Goal: Transaction & Acquisition: Purchase product/service

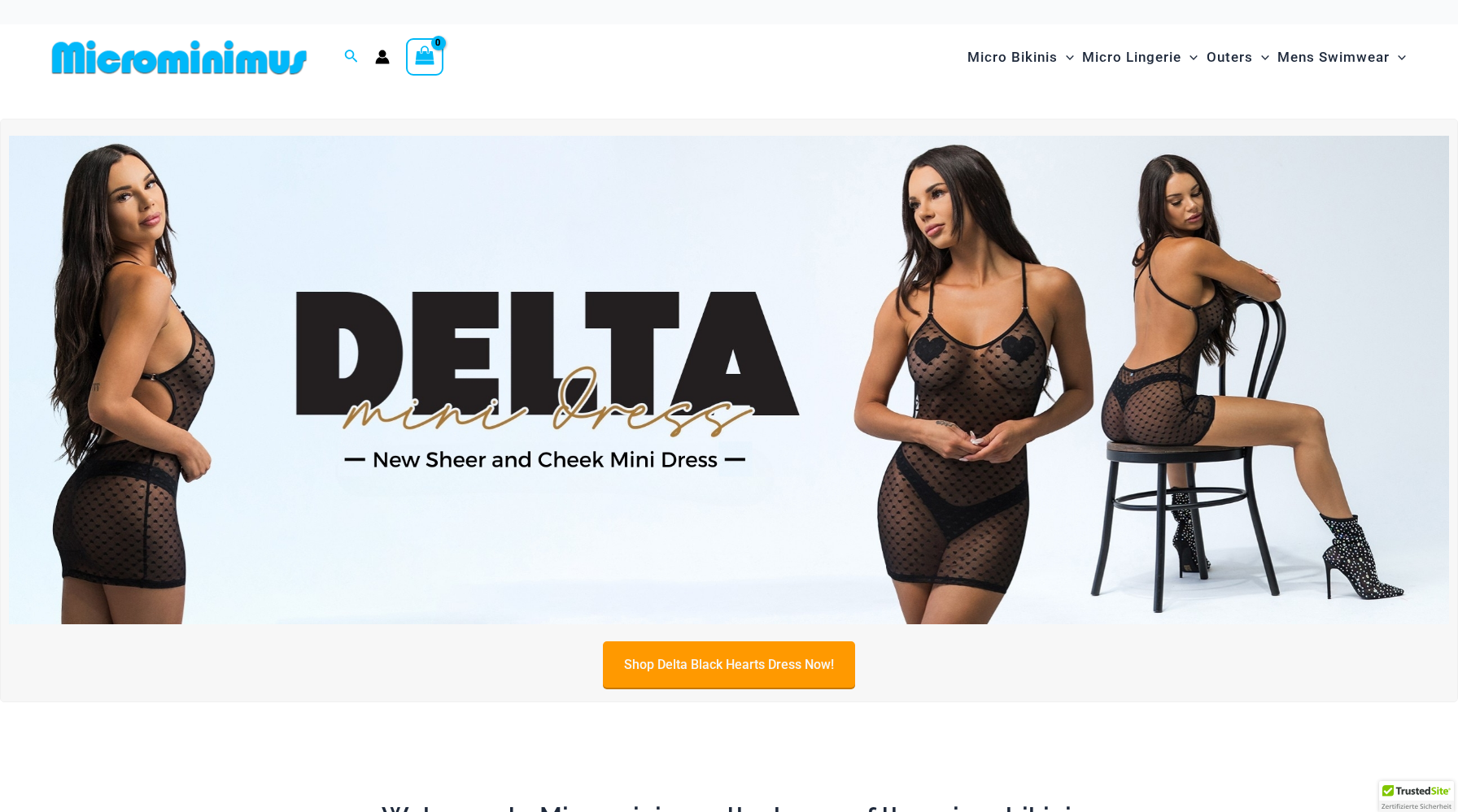
click at [729, 664] on link "Shop Delta Black Hearts Dress Now!" at bounding box center [729, 664] width 252 height 46
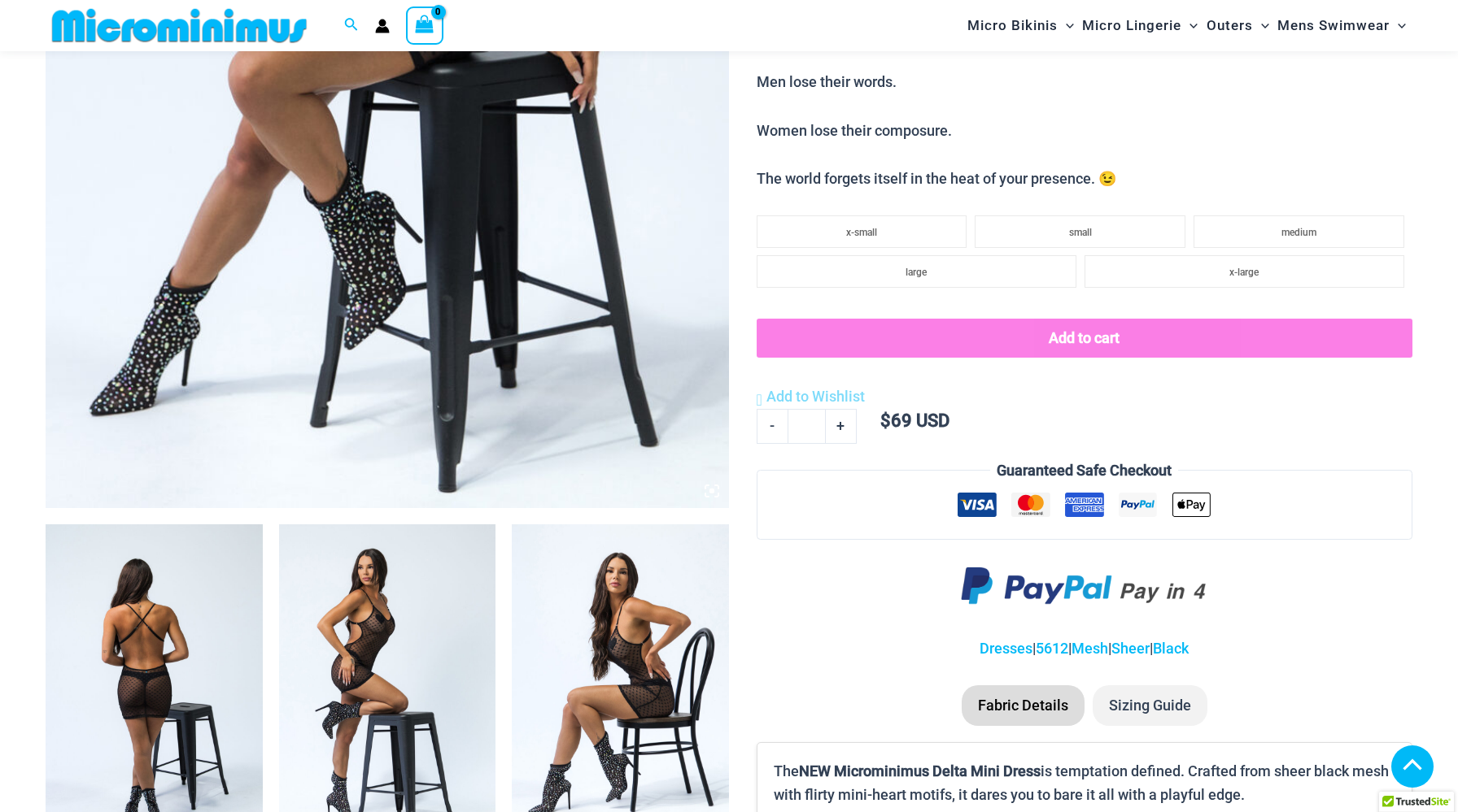
scroll to position [675, 0]
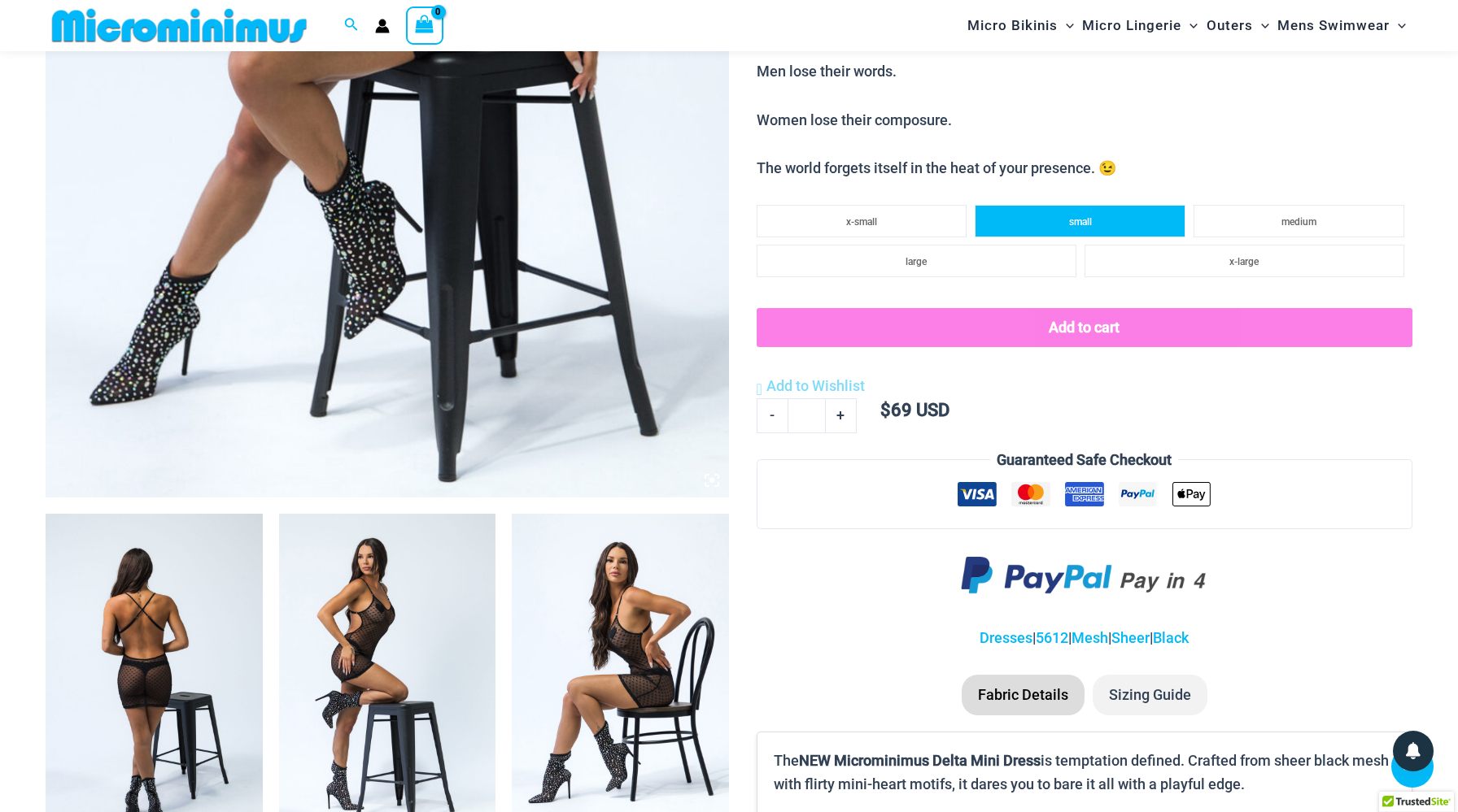
click at [1088, 216] on span "small" at bounding box center [1080, 222] width 23 height 11
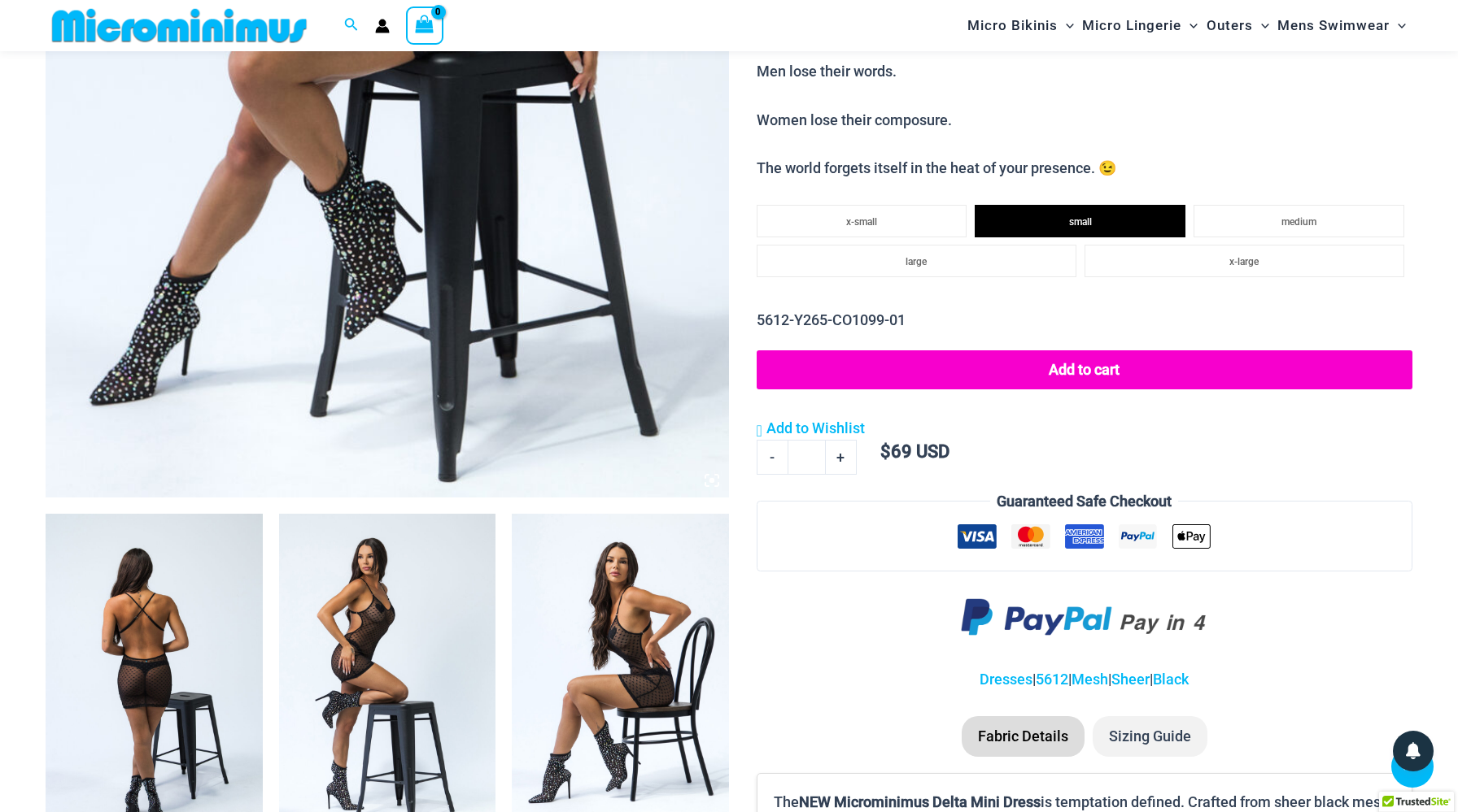
click at [1092, 362] on button "Add to cart" at bounding box center [1084, 370] width 655 height 39
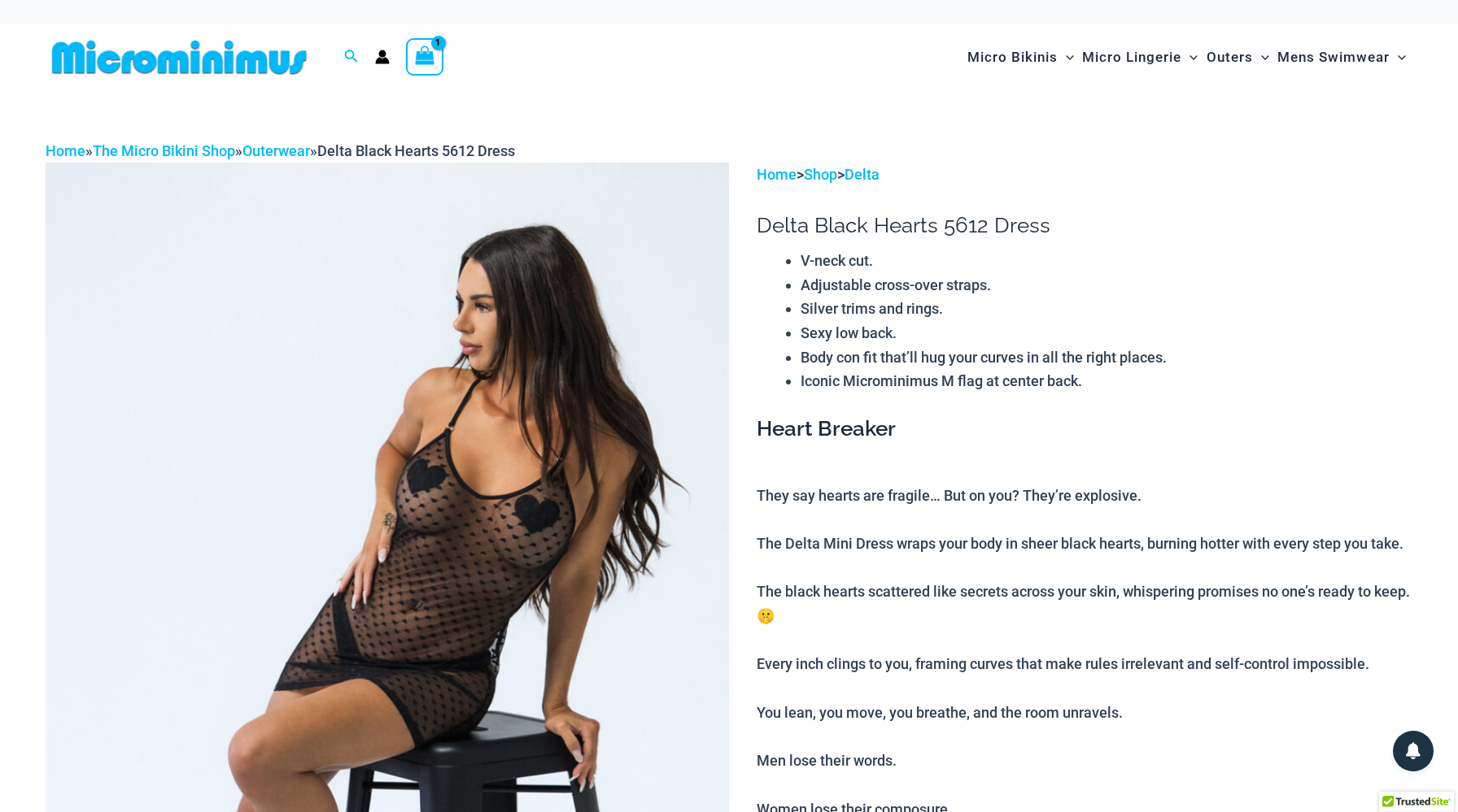
scroll to position [0, 0]
click at [227, 56] on img at bounding box center [179, 57] width 268 height 37
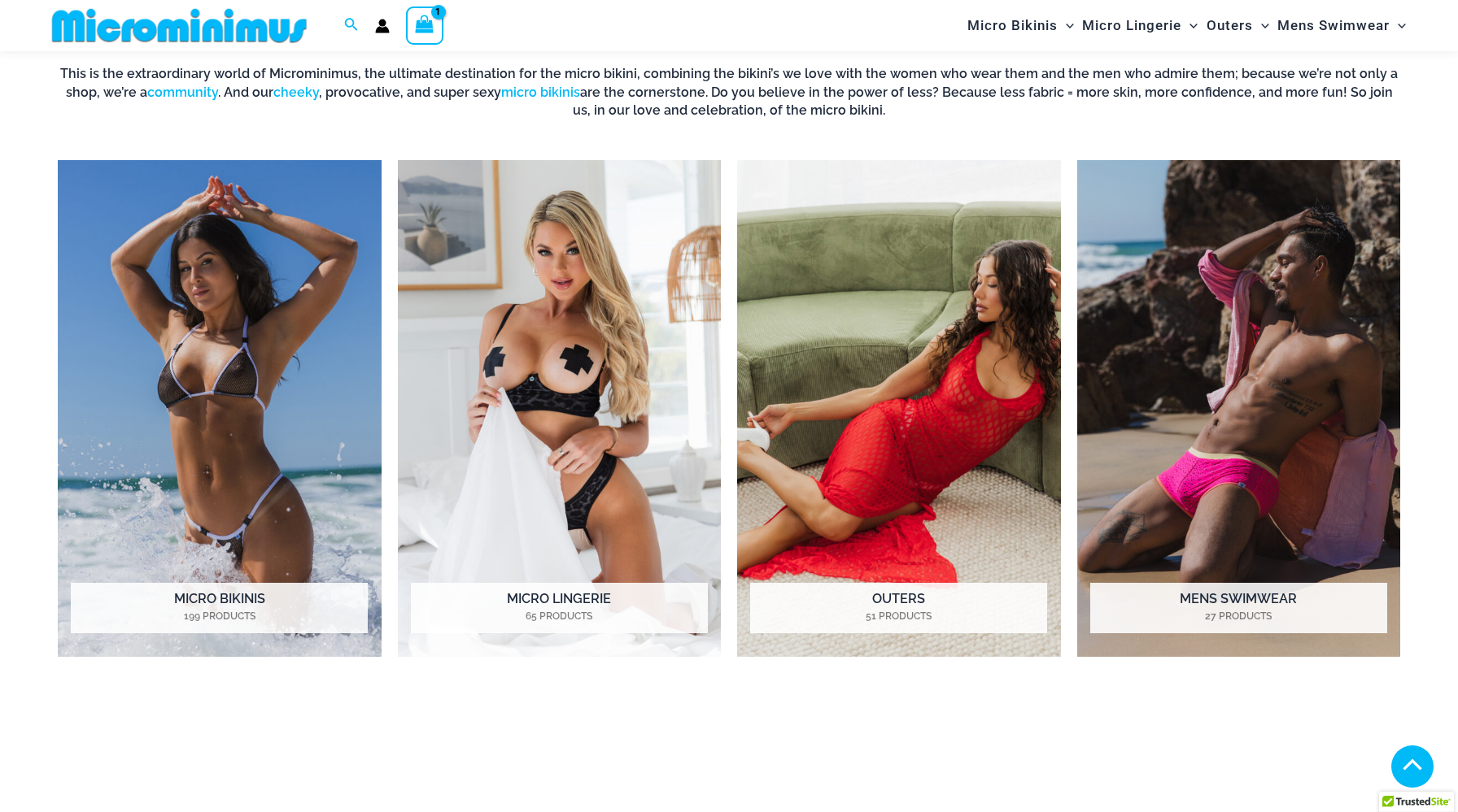
scroll to position [777, 0]
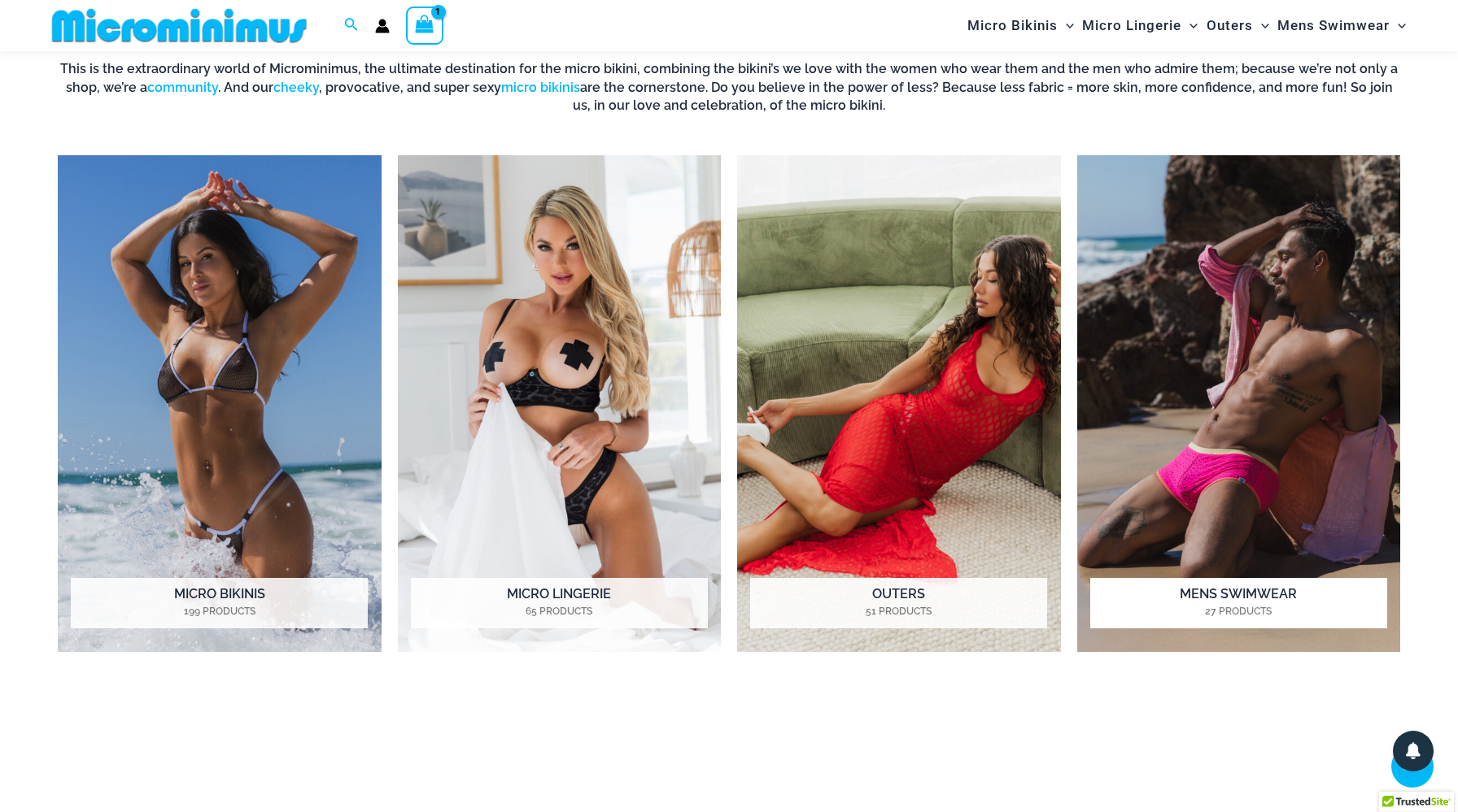
click at [1262, 359] on img "Visit product category Mens Swimwear" at bounding box center [1239, 403] width 323 height 497
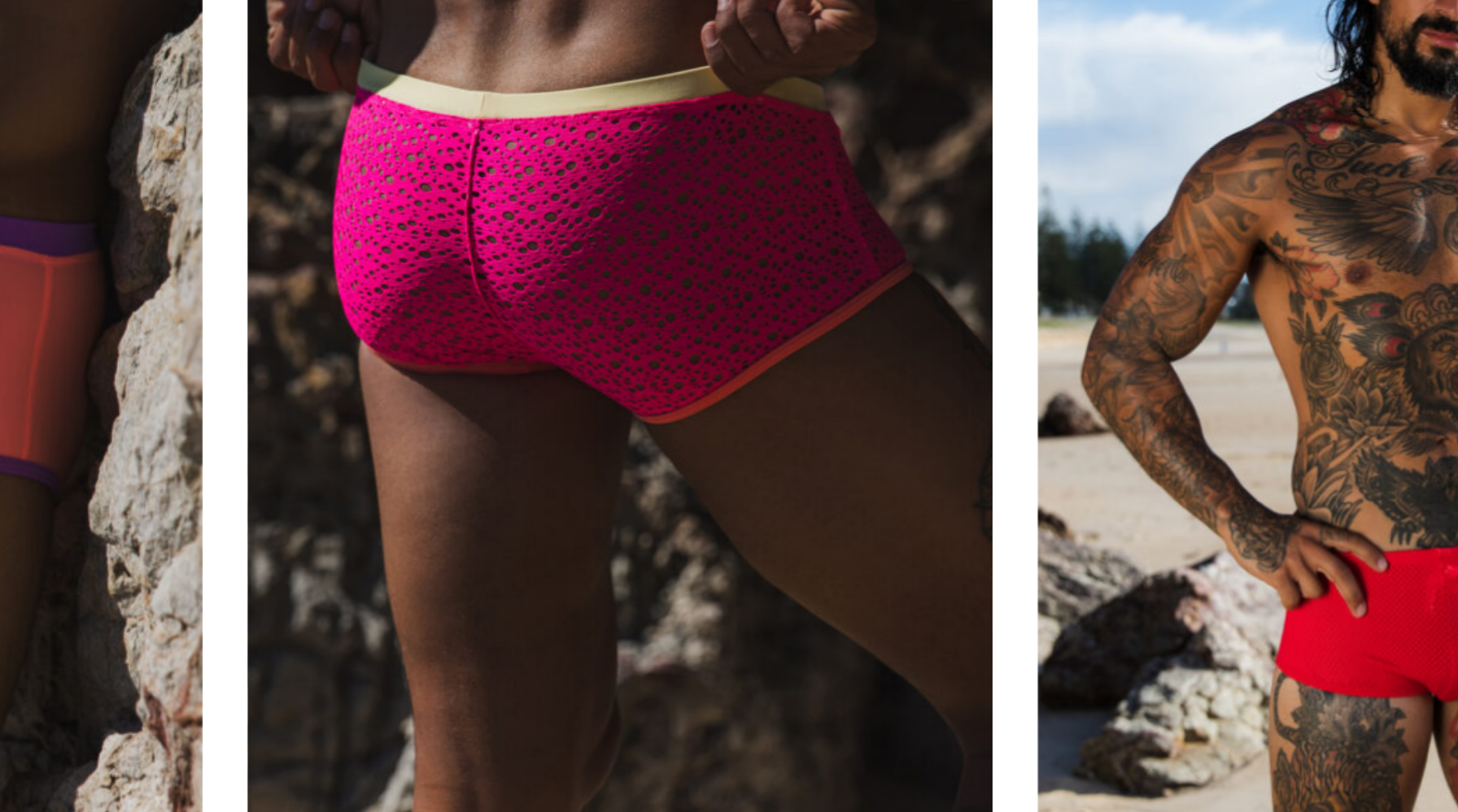
scroll to position [746, 0]
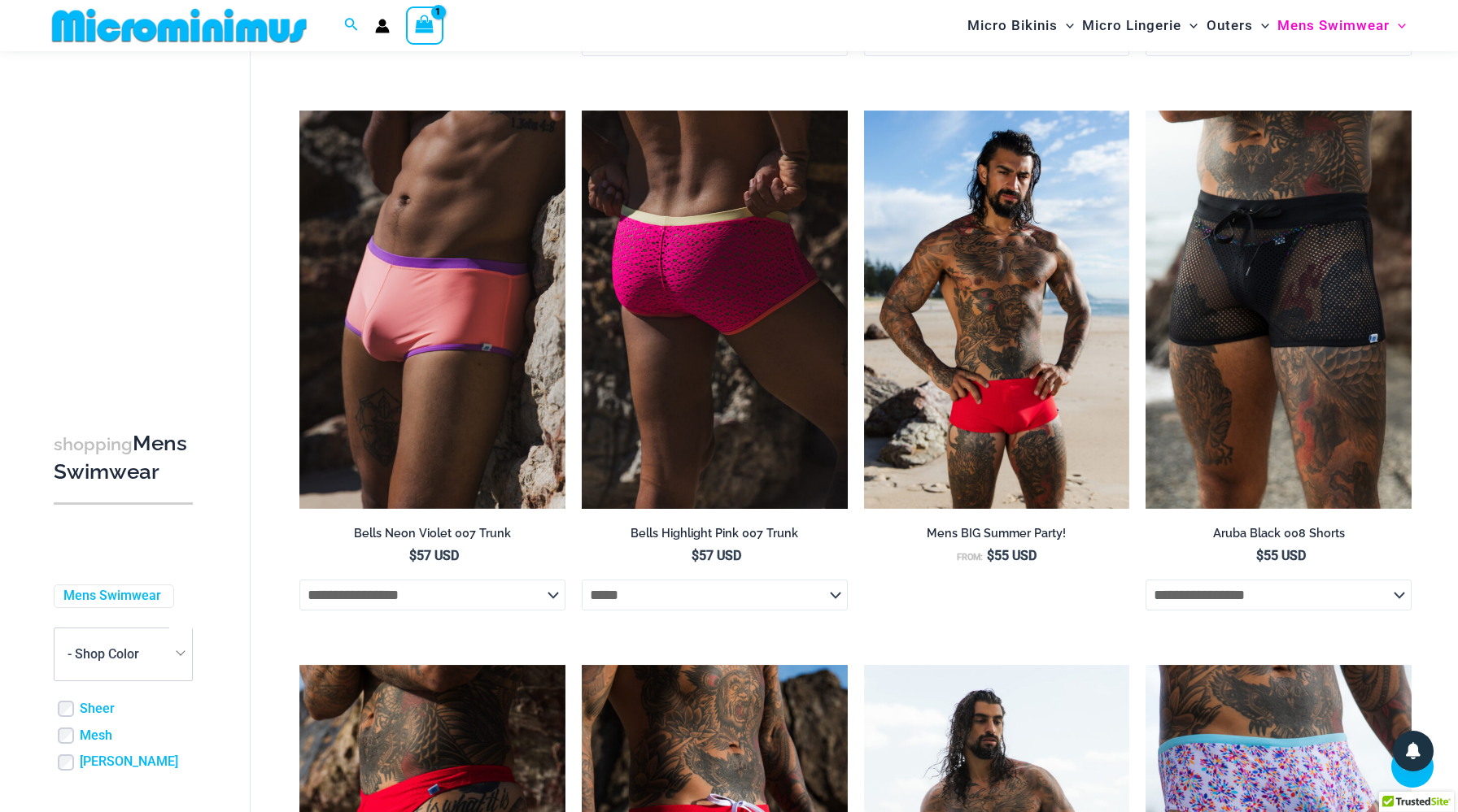
select select "*****"
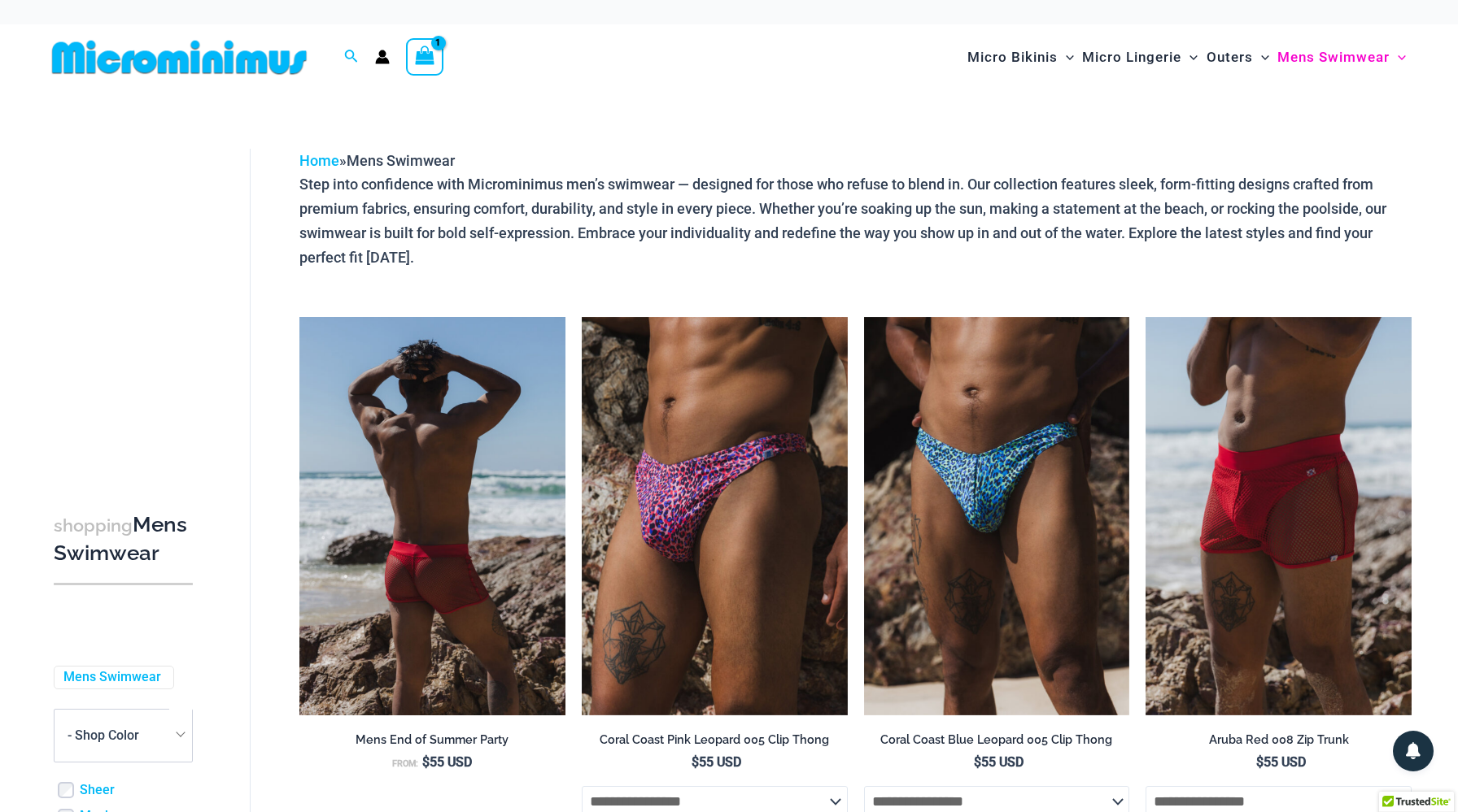
scroll to position [0, 0]
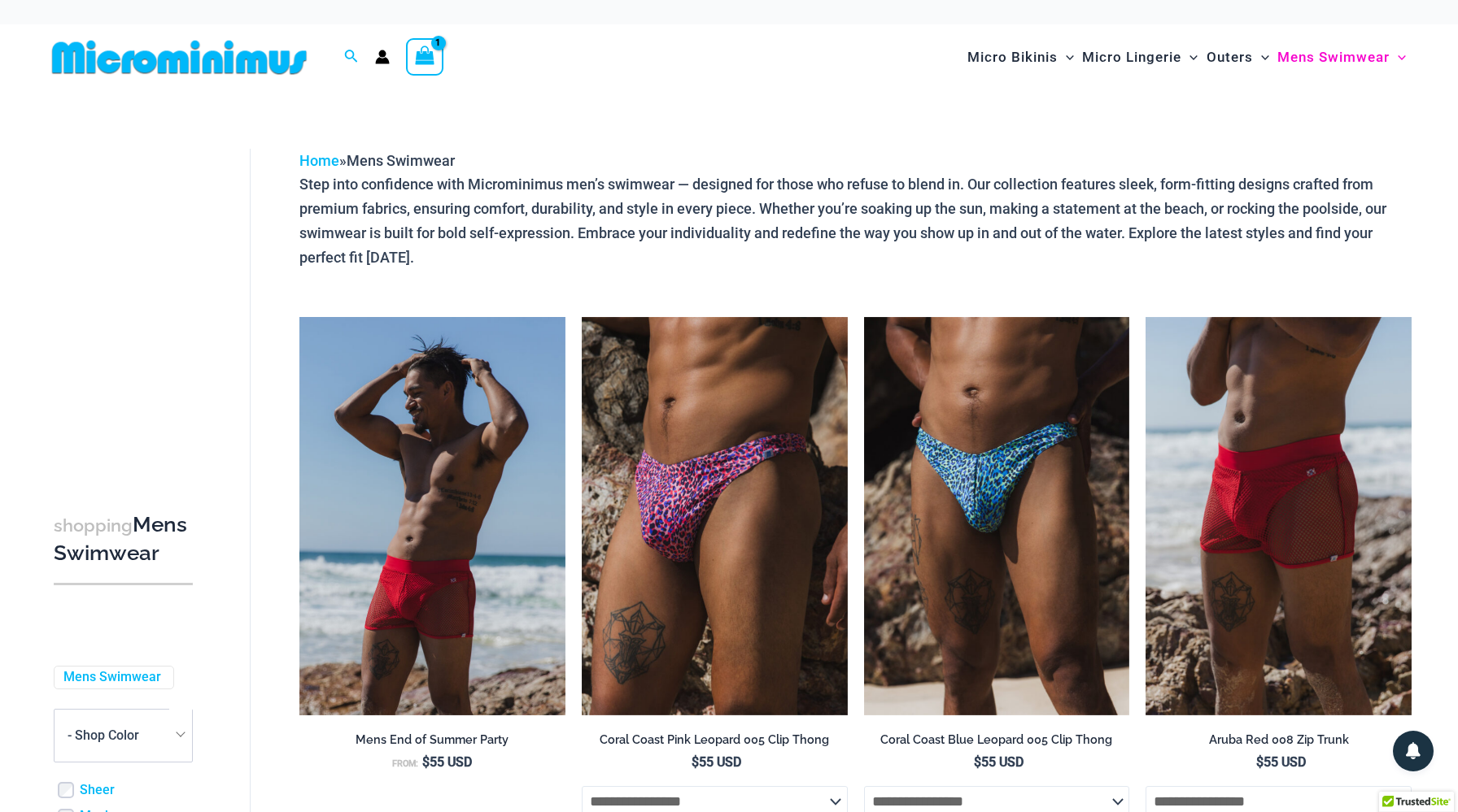
click at [262, 63] on img at bounding box center [179, 57] width 268 height 37
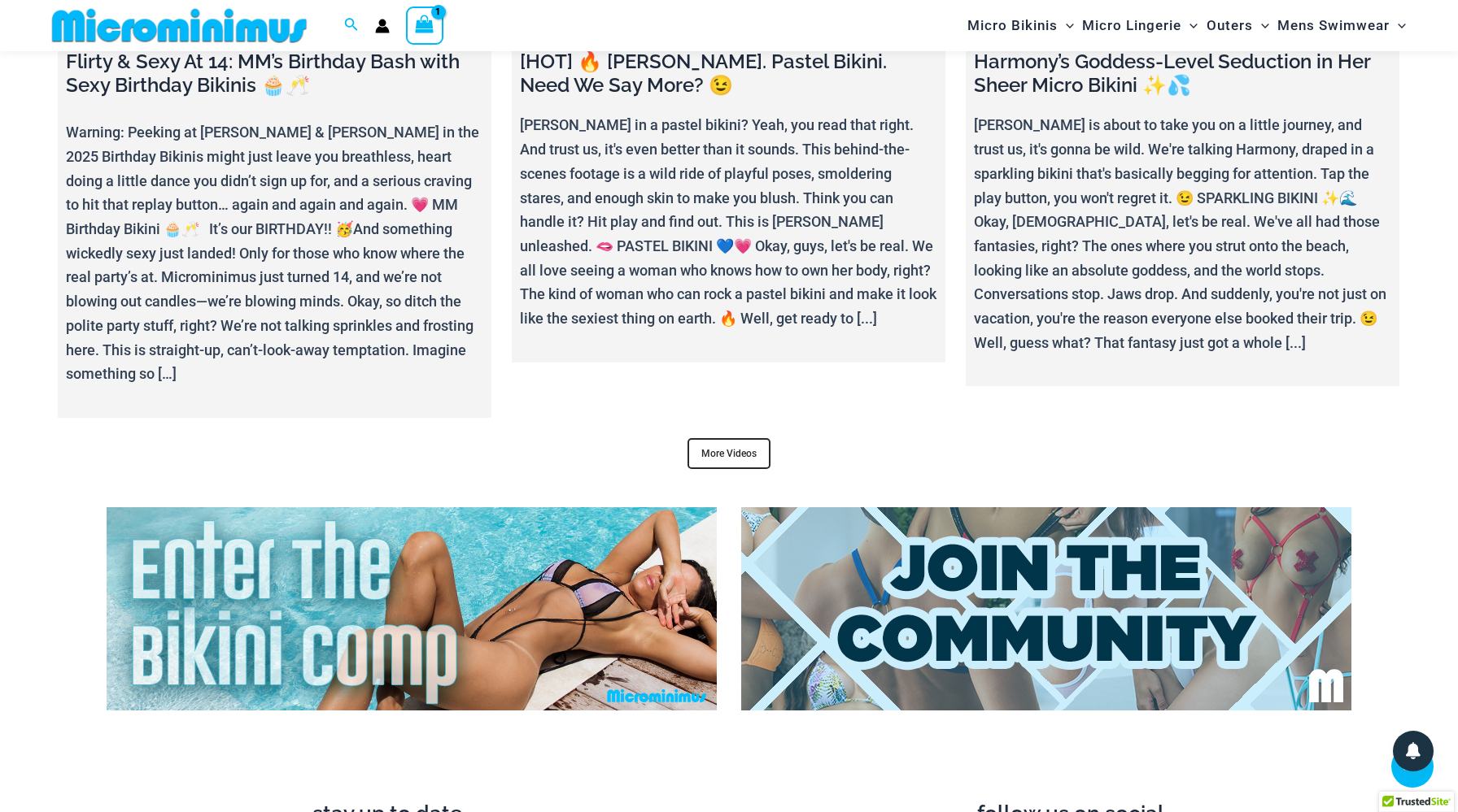
scroll to position [5932, 0]
